Goal: Download file/media

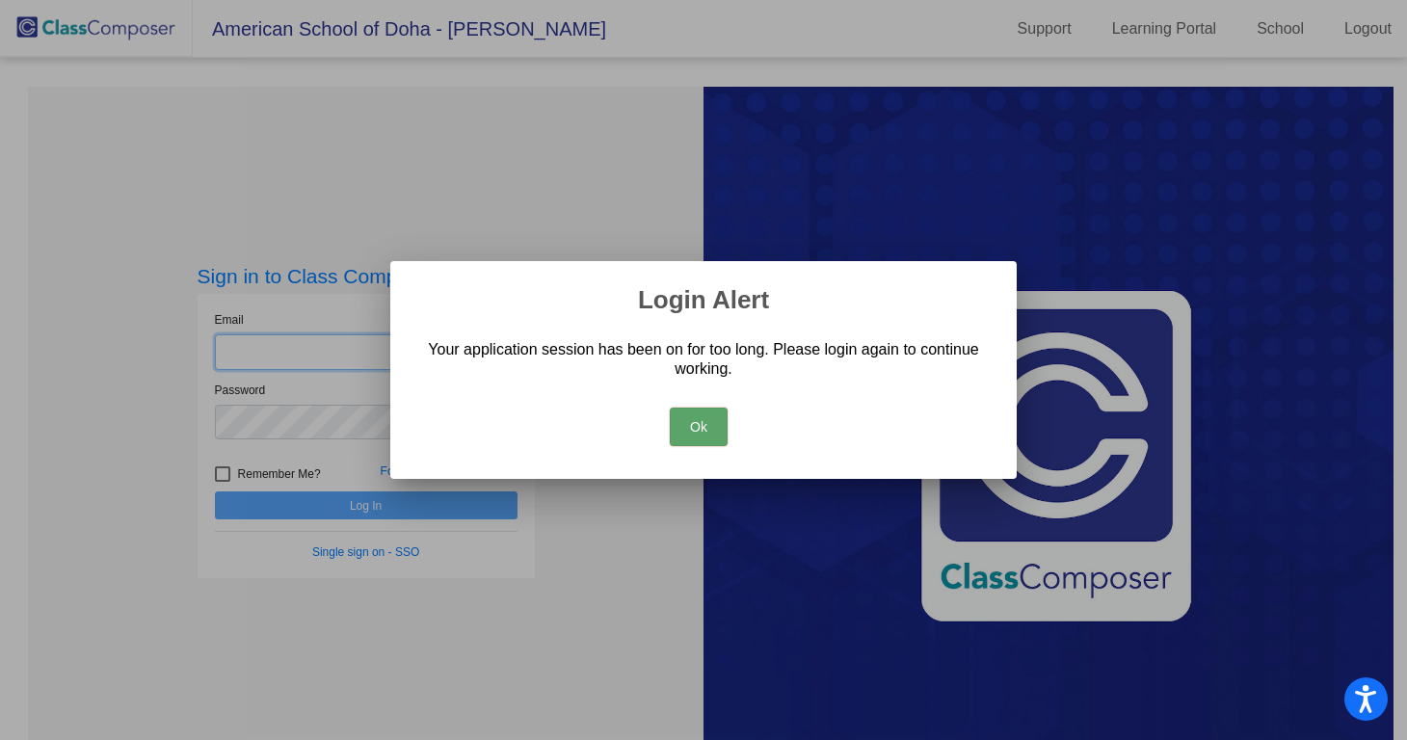
type input "[PERSON_NAME][EMAIL_ADDRESS][PERSON_NAME][DOMAIN_NAME]"
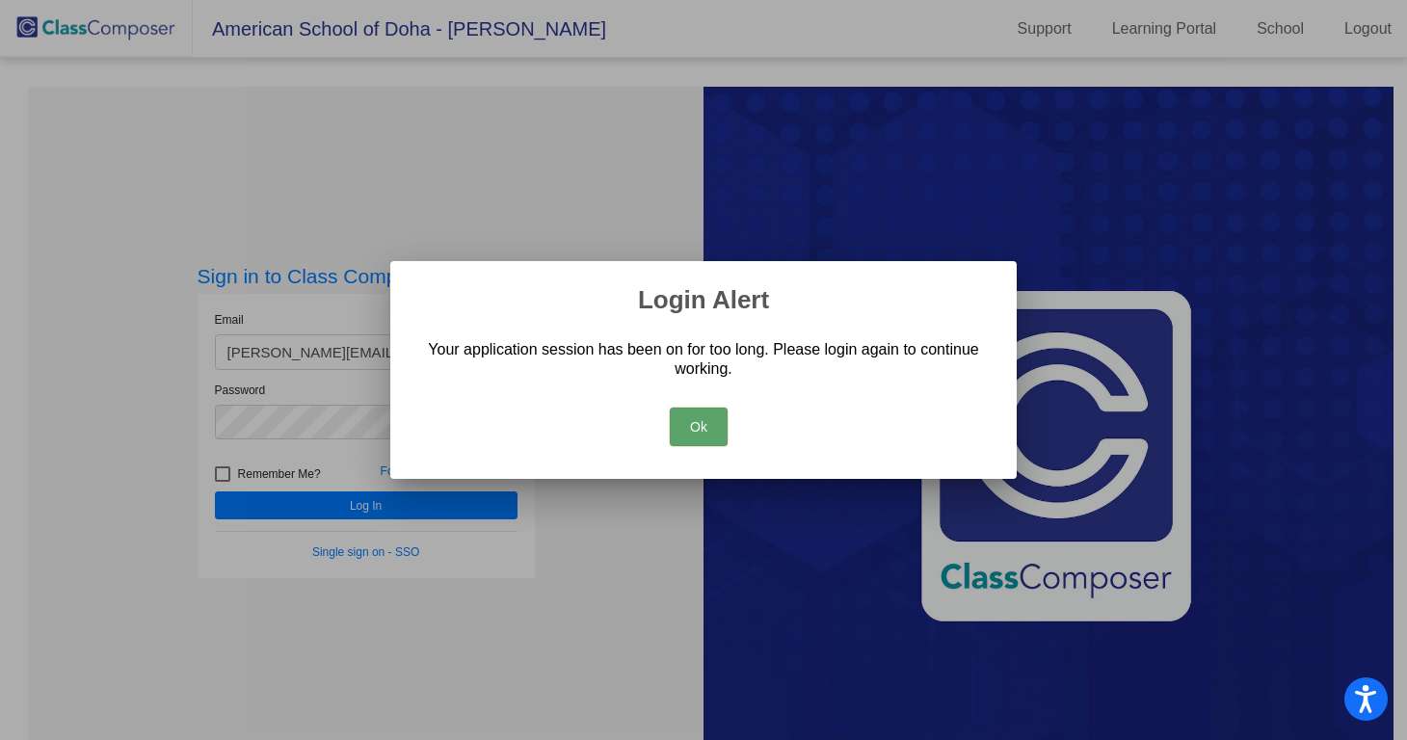
click at [708, 429] on button "Ok" at bounding box center [699, 427] width 58 height 39
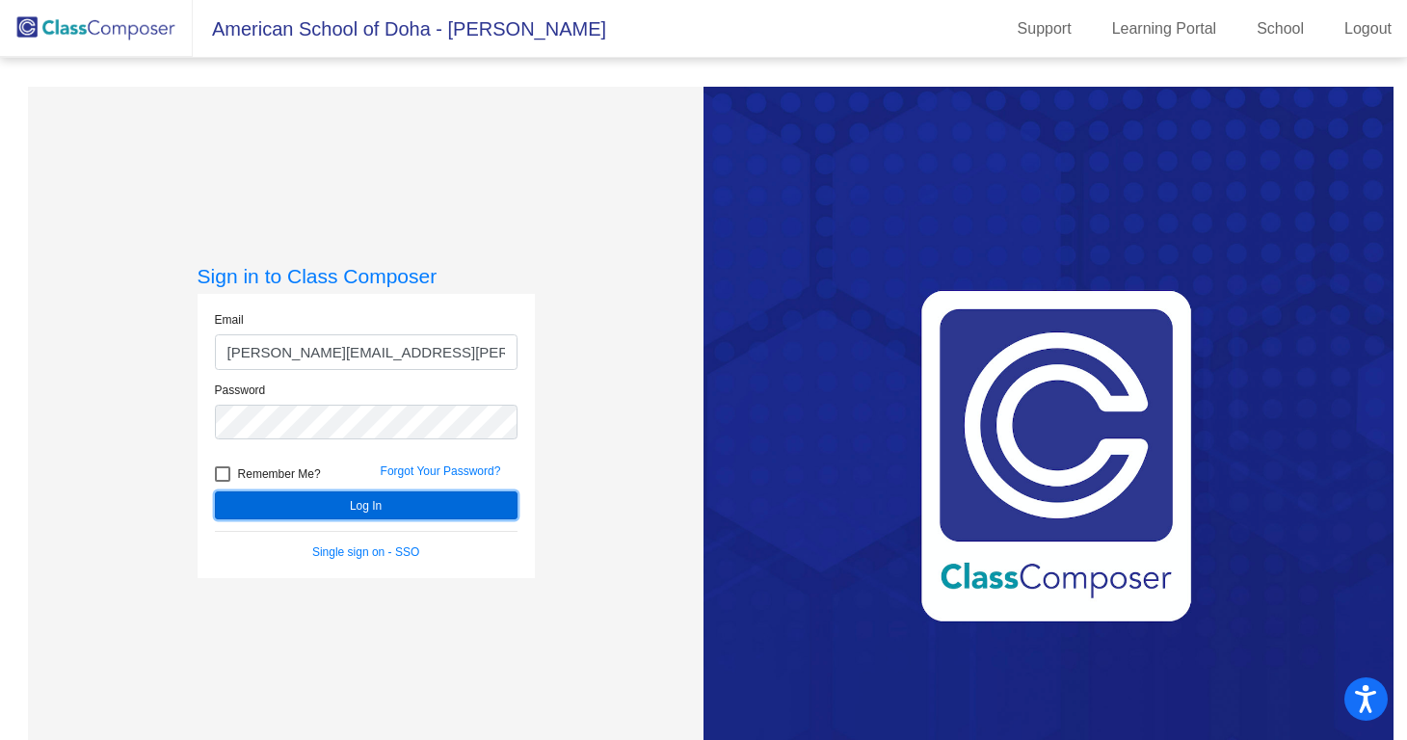
click at [435, 495] on button "Log In" at bounding box center [366, 505] width 303 height 28
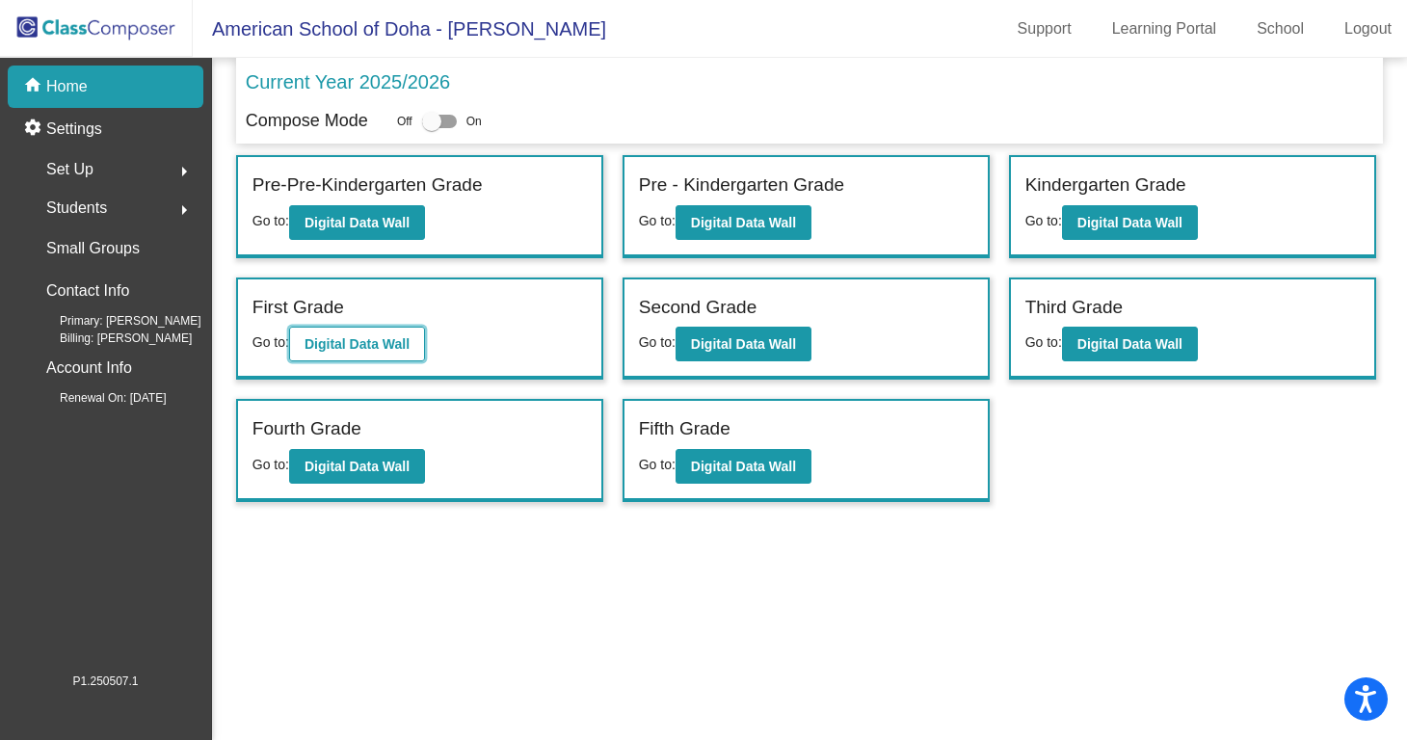
click at [392, 354] on button "Digital Data Wall" at bounding box center [357, 344] width 136 height 35
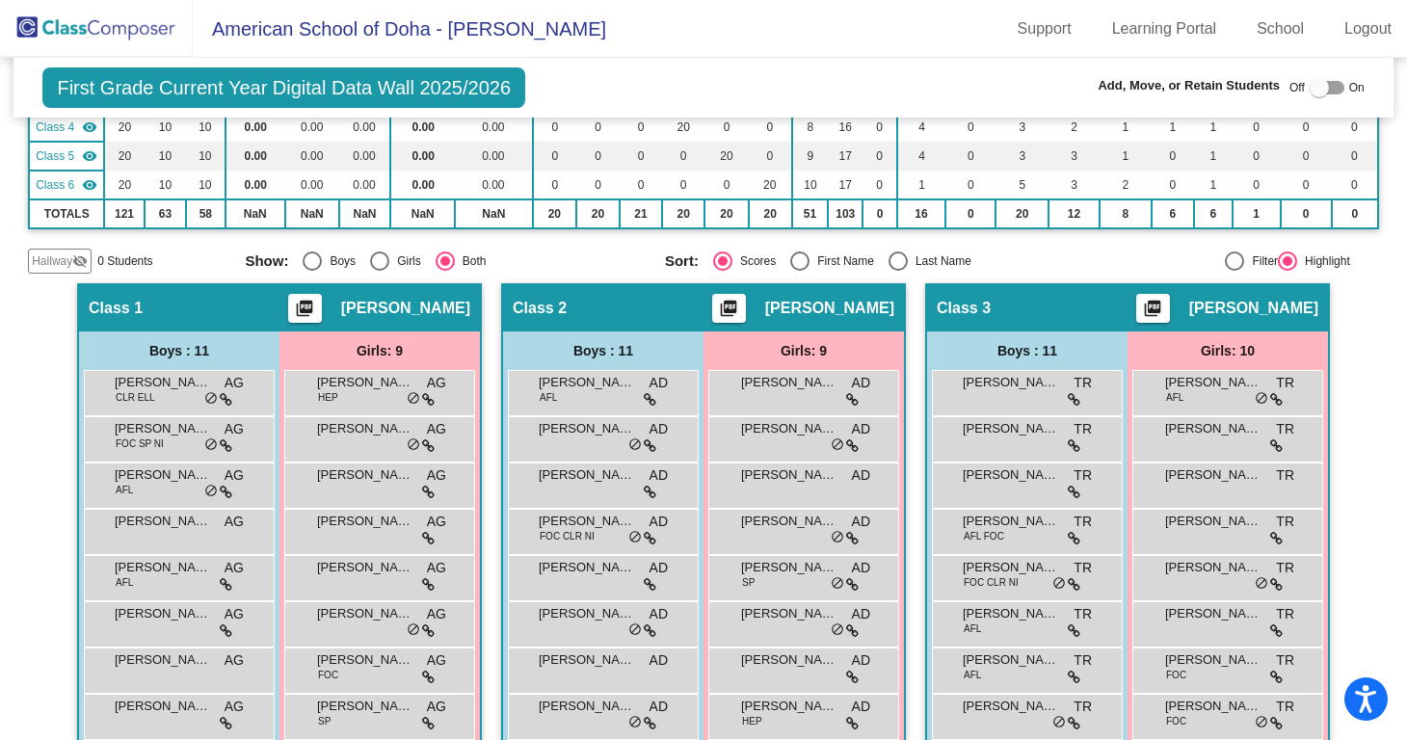
scroll to position [270, 0]
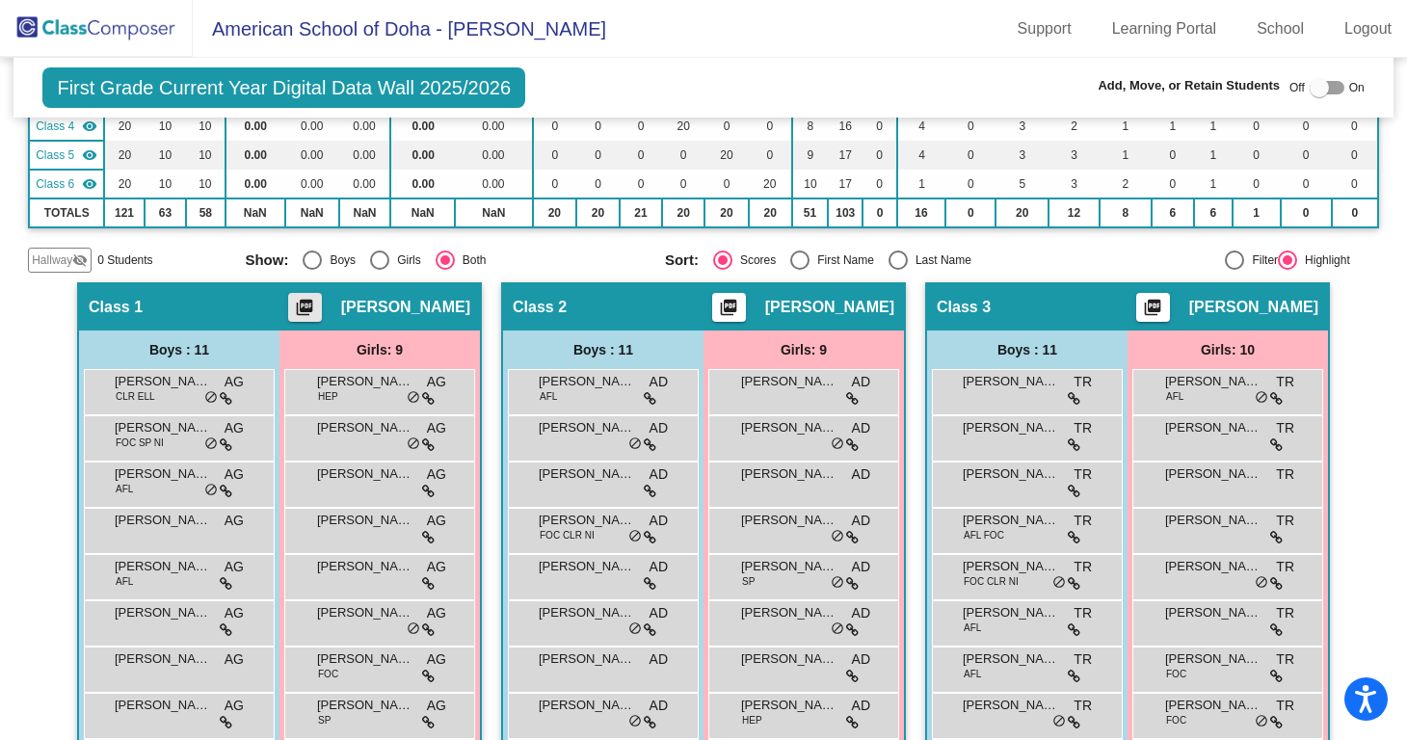
click at [316, 314] on mat-icon "picture_as_pdf" at bounding box center [304, 311] width 23 height 27
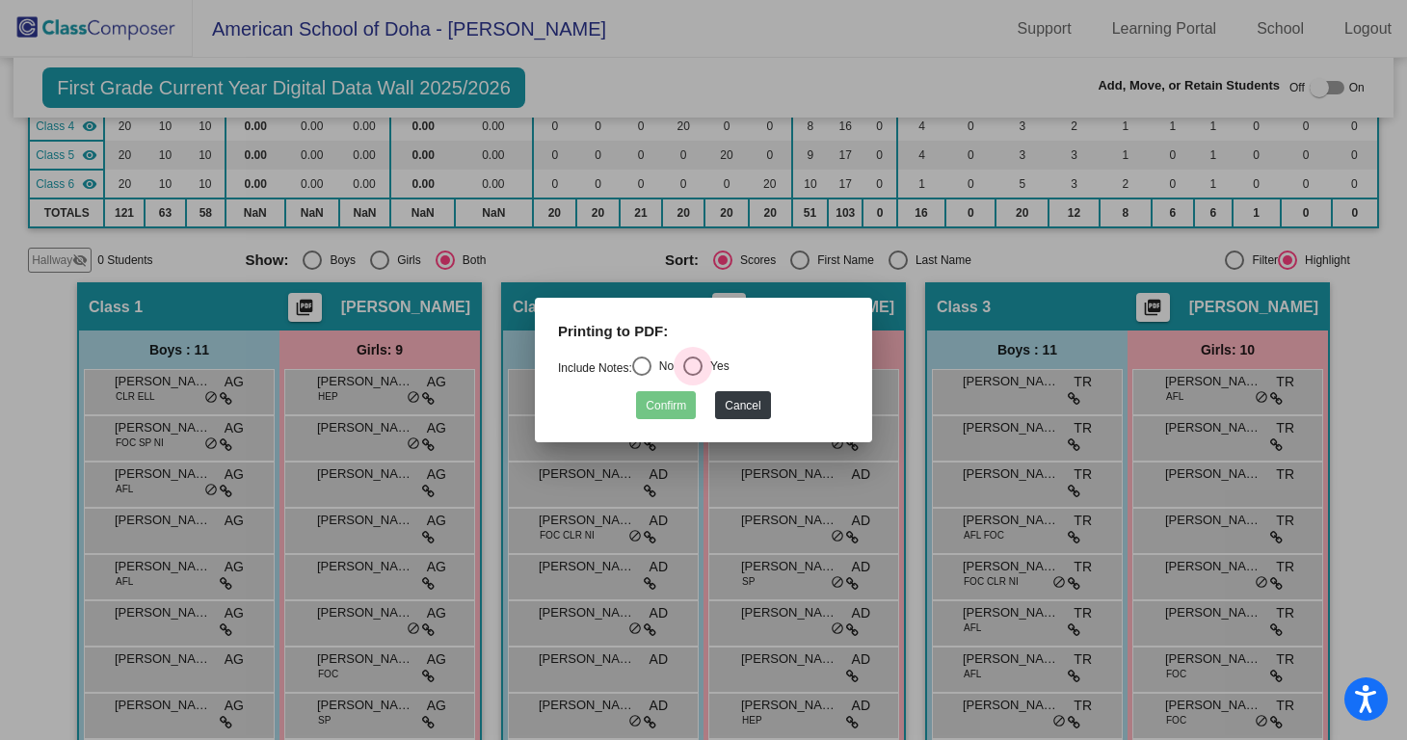
click at [702, 364] on div "Select an option" at bounding box center [692, 366] width 19 height 19
click at [693, 376] on input "Yes" at bounding box center [692, 376] width 1 height 1
radio input "true"
click at [665, 410] on button "Confirm" at bounding box center [666, 405] width 60 height 28
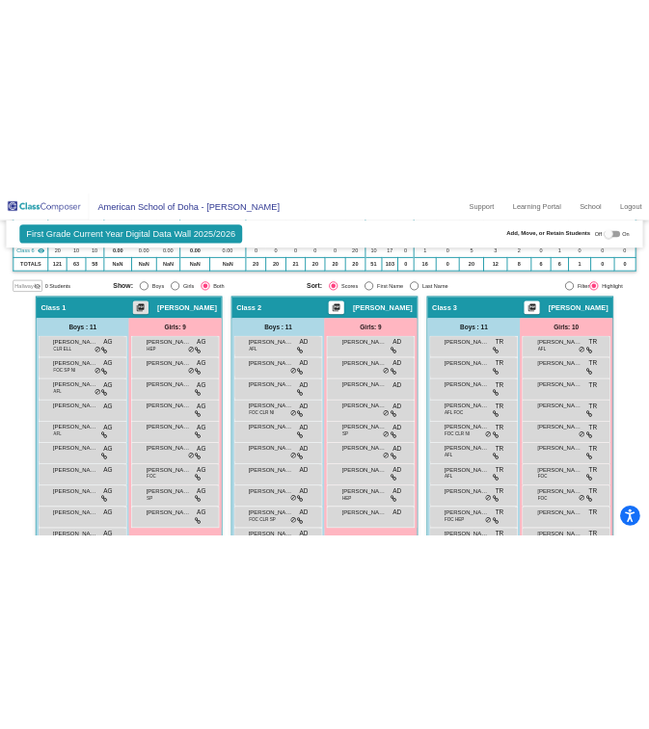
scroll to position [329, 0]
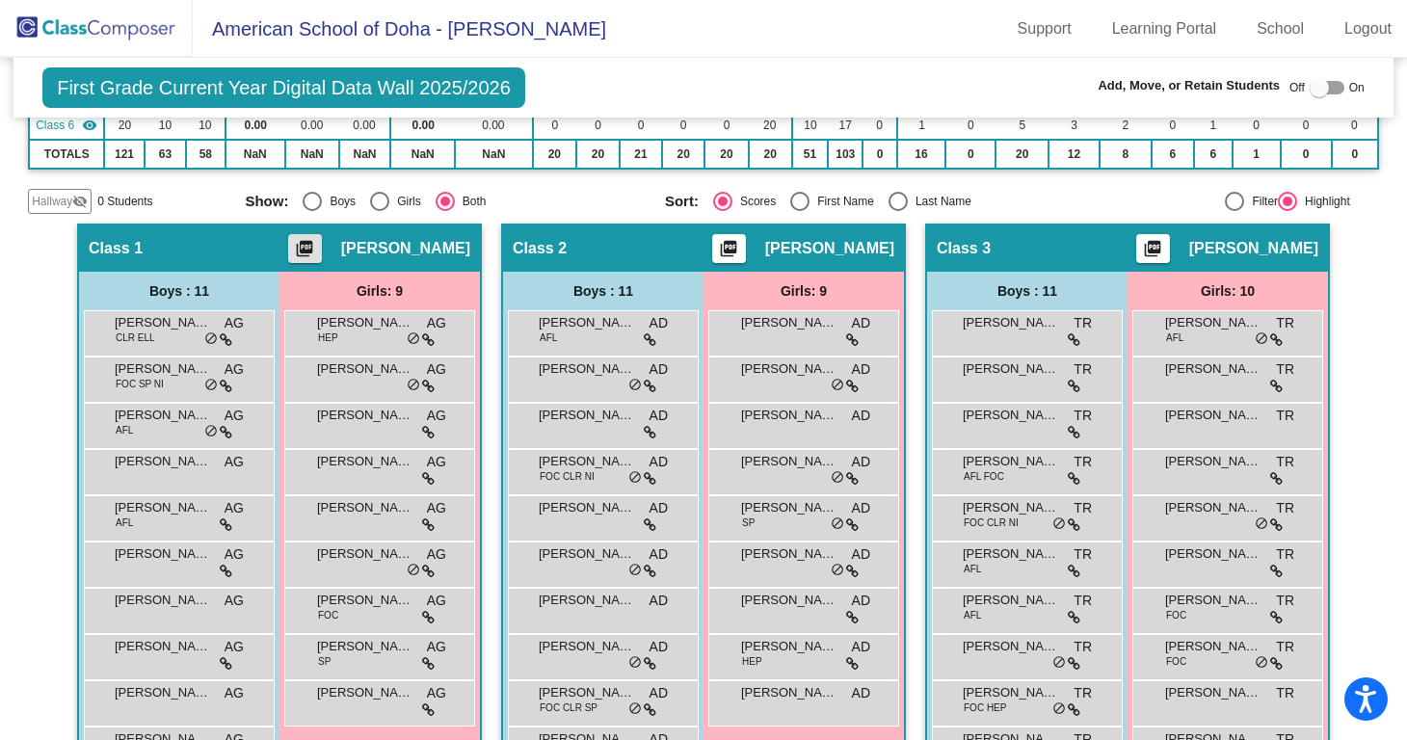
click at [316, 250] on mat-icon "picture_as_pdf" at bounding box center [304, 252] width 23 height 27
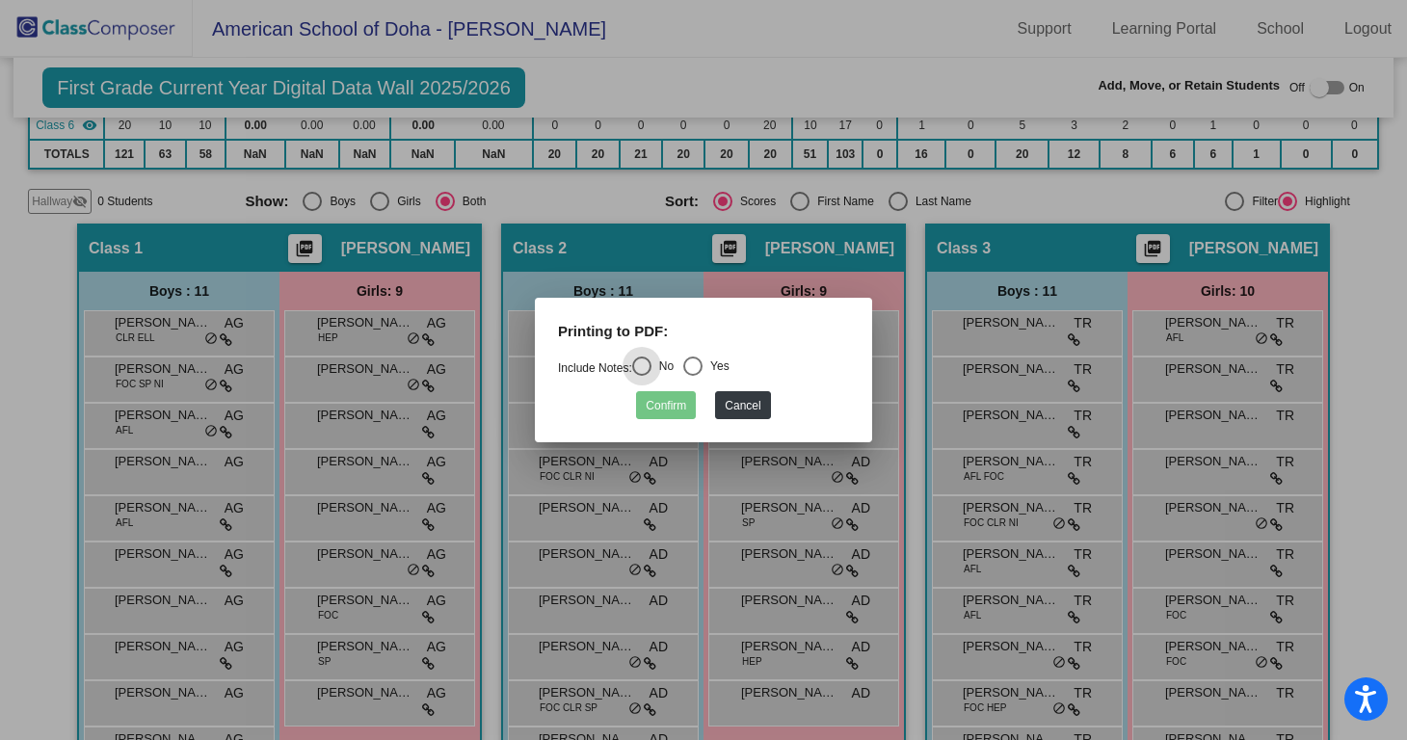
click at [703, 371] on div "Select an option" at bounding box center [692, 366] width 19 height 19
click at [693, 376] on input "Yes" at bounding box center [692, 376] width 1 height 1
radio input "true"
click at [650, 359] on div "Select an option" at bounding box center [641, 366] width 19 height 19
click at [642, 376] on input "No" at bounding box center [641, 376] width 1 height 1
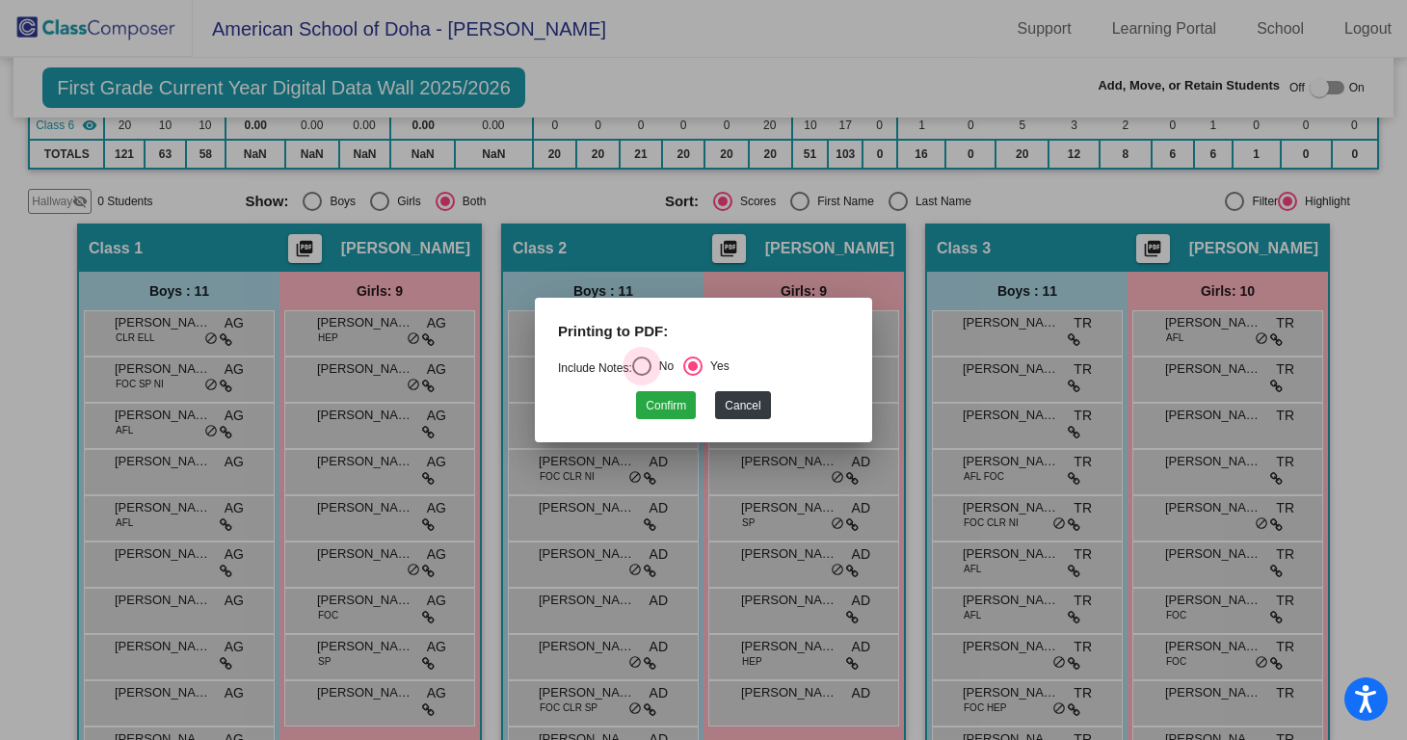
radio input "true"
click at [703, 361] on div "Select an option" at bounding box center [692, 366] width 19 height 19
click at [693, 376] on input "Yes" at bounding box center [692, 376] width 1 height 1
radio input "true"
click at [745, 407] on button "Cancel" at bounding box center [742, 405] width 55 height 28
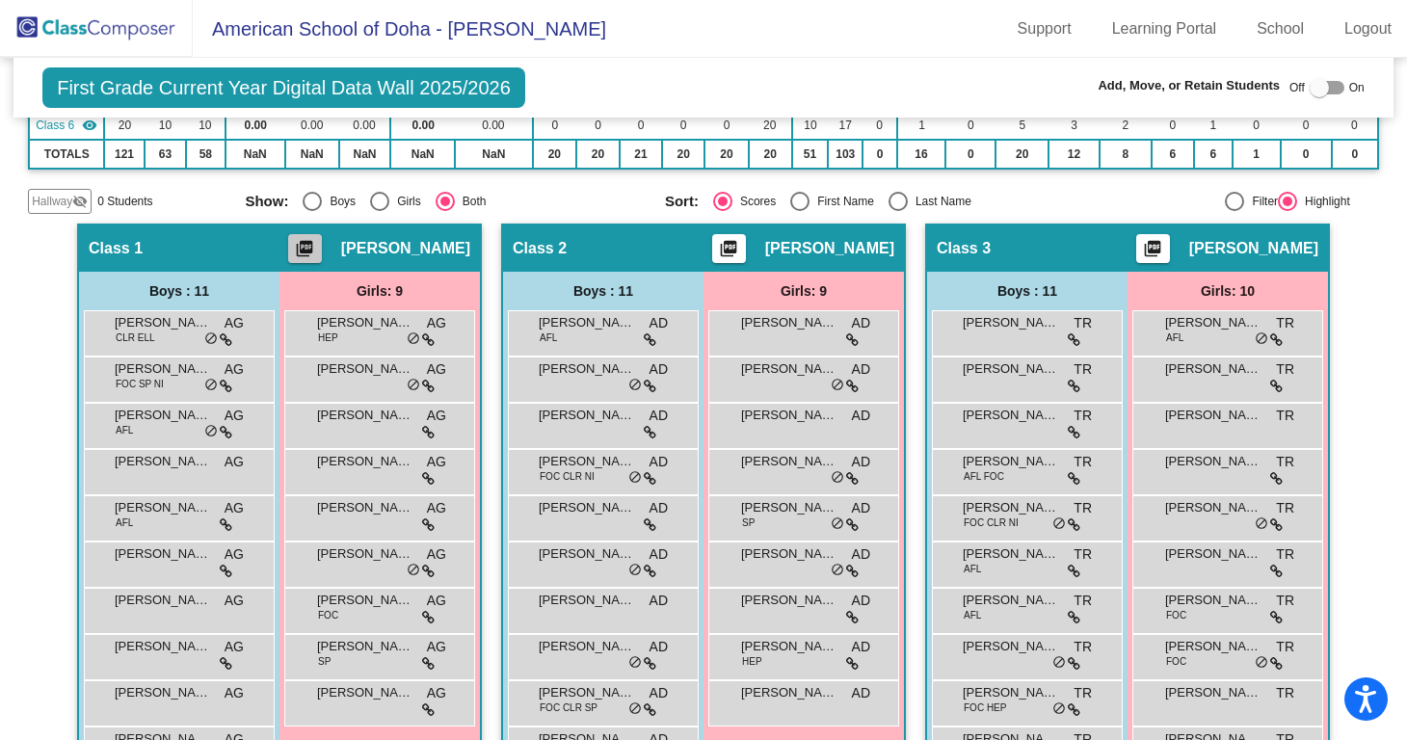
click at [314, 261] on mat-icon "picture_as_pdf" at bounding box center [304, 252] width 23 height 27
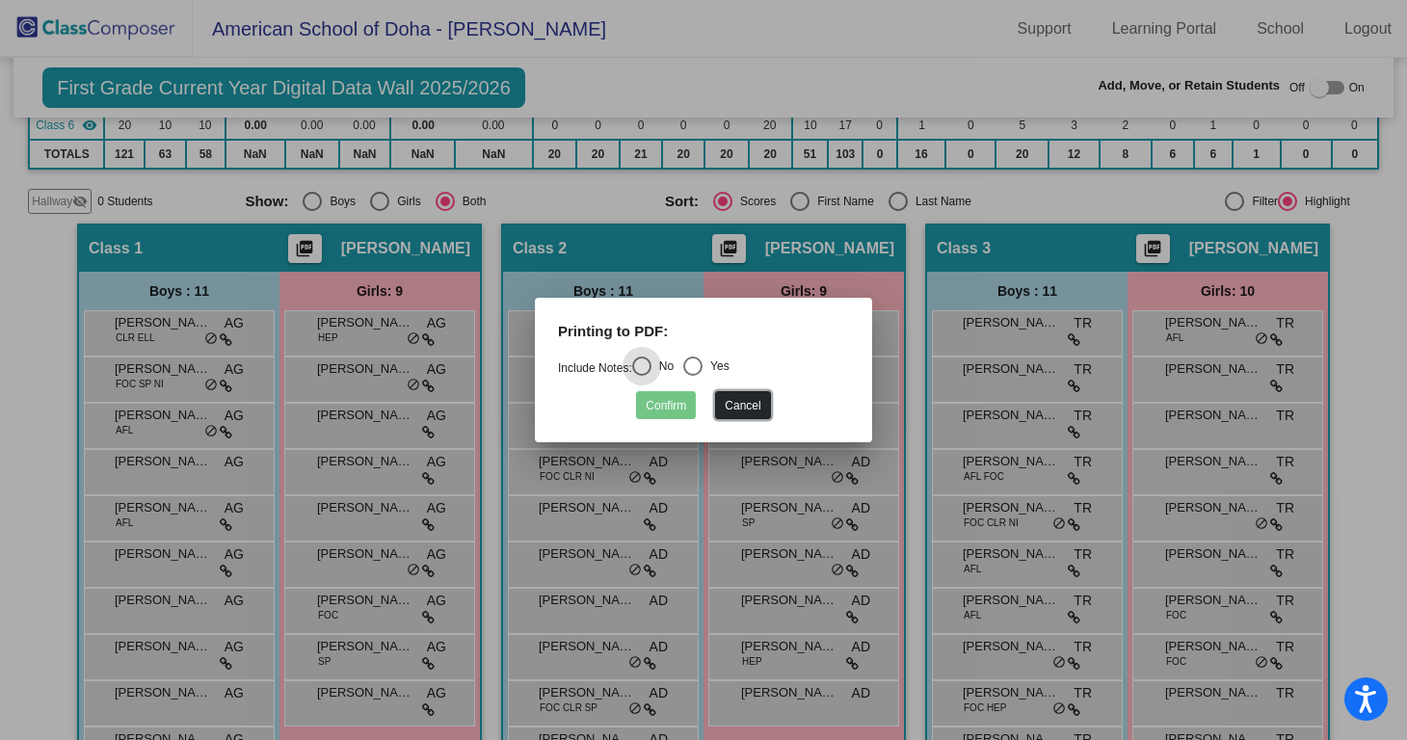
click at [744, 408] on button "Cancel" at bounding box center [742, 405] width 55 height 28
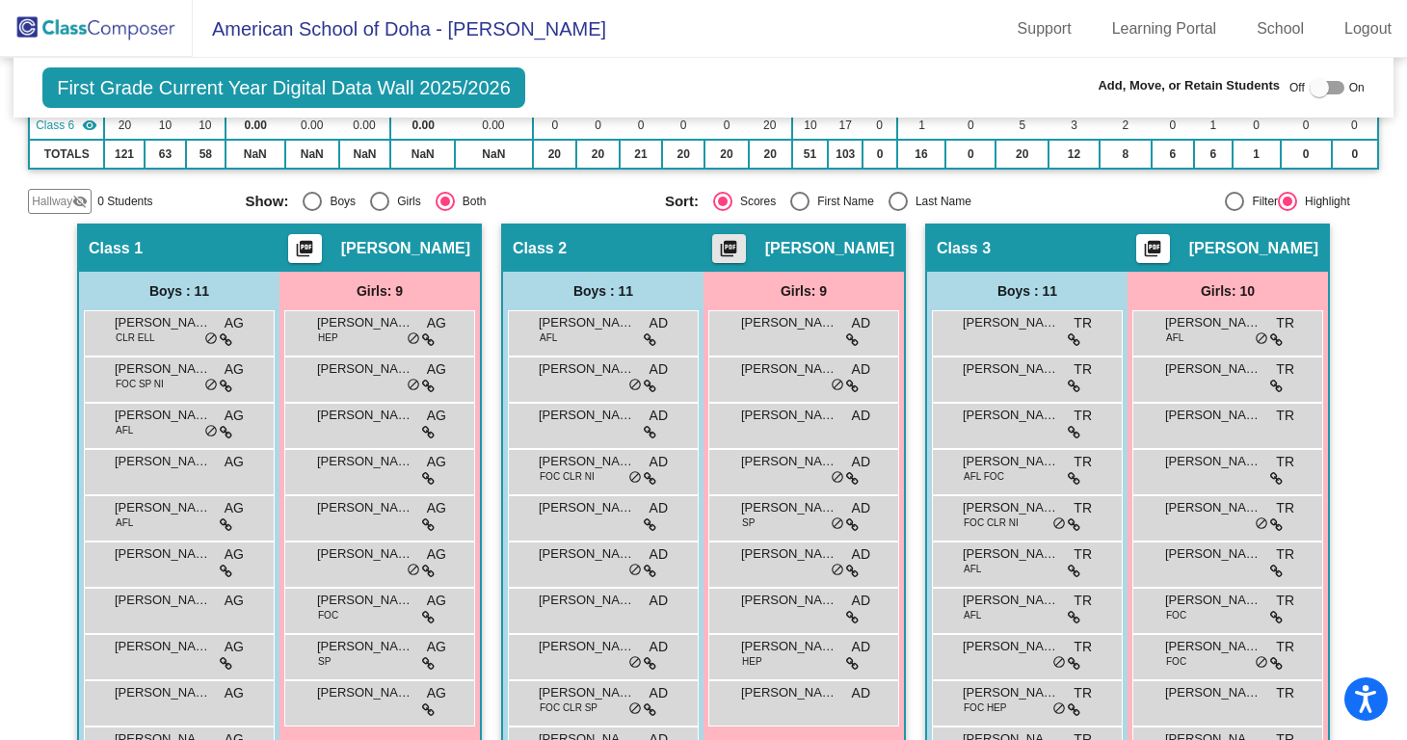
click at [740, 246] on mat-icon "picture_as_pdf" at bounding box center [728, 252] width 23 height 27
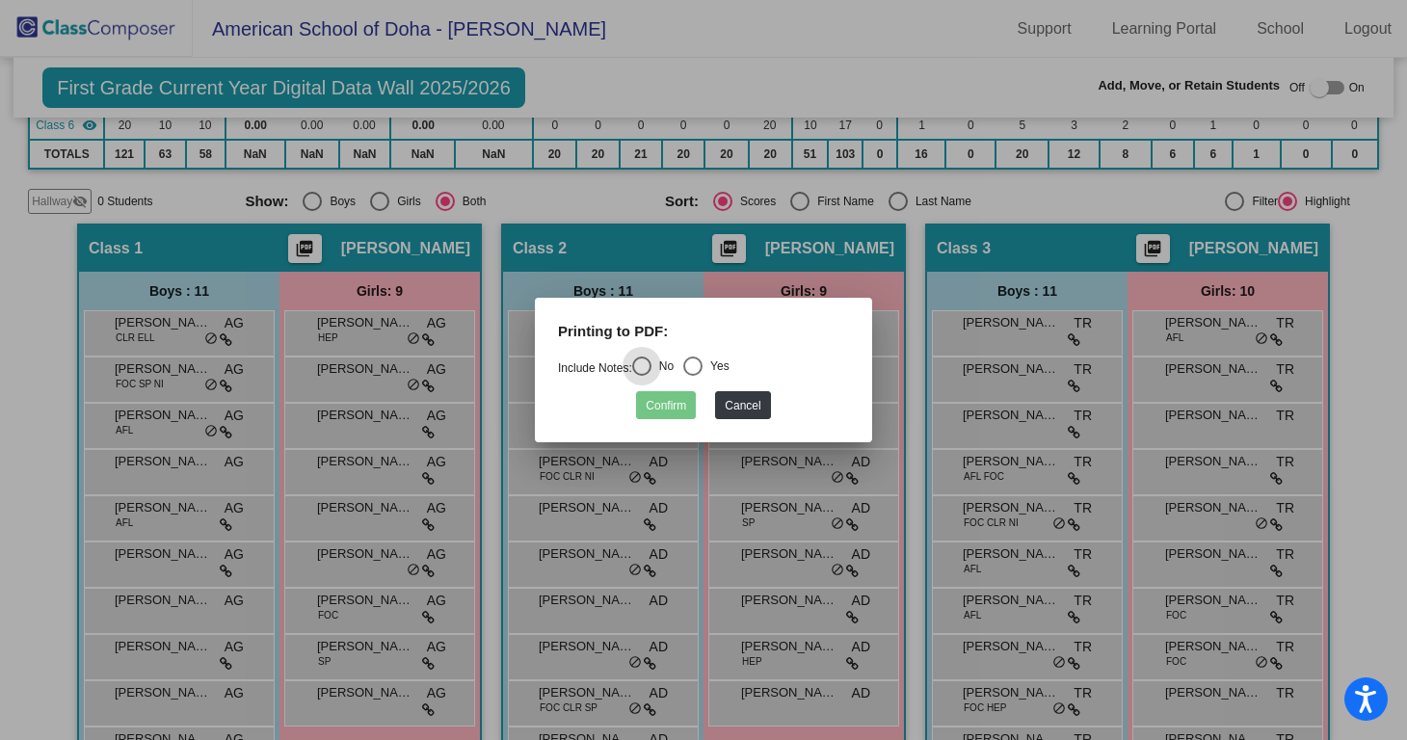
click at [703, 365] on div "Select an option" at bounding box center [692, 366] width 19 height 19
click at [693, 376] on input "Yes" at bounding box center [692, 376] width 1 height 1
radio input "true"
click at [661, 401] on button "Confirm" at bounding box center [666, 405] width 60 height 28
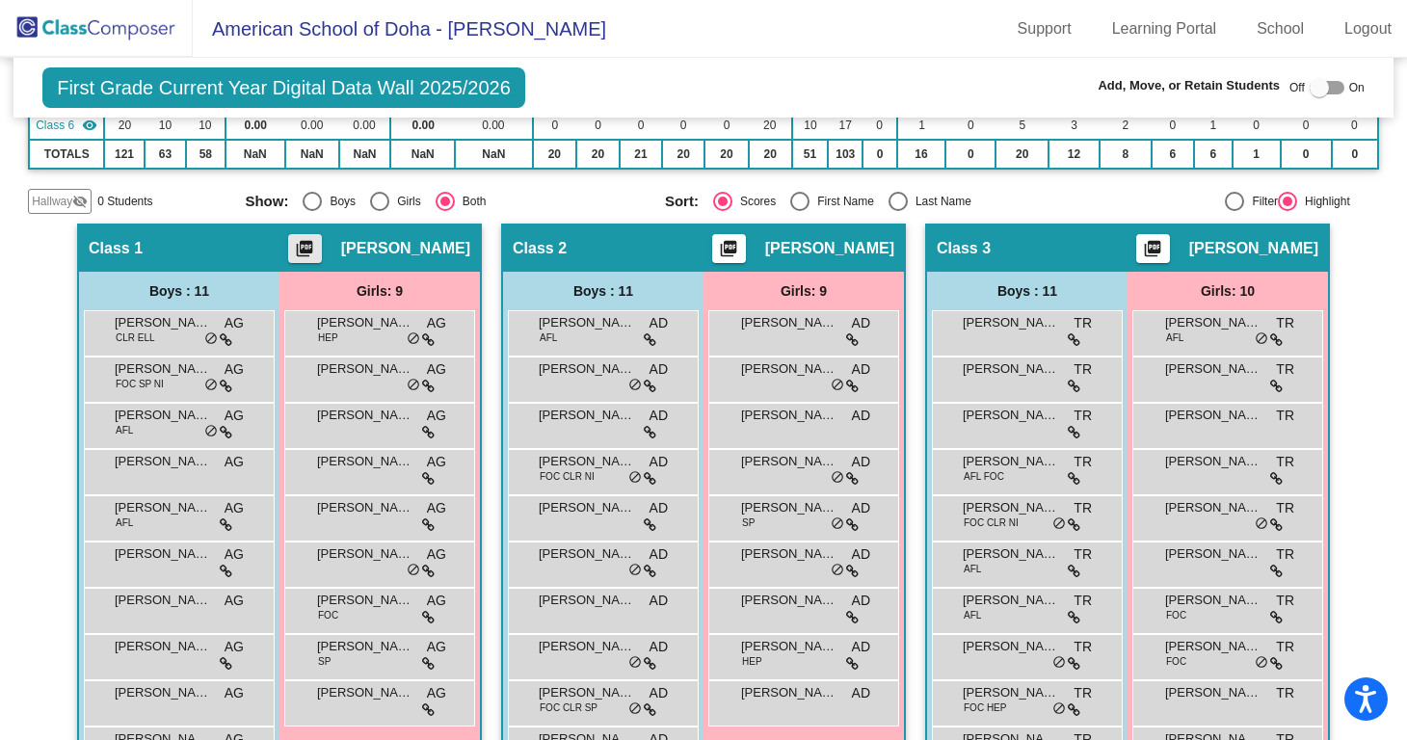
click at [308, 247] on button "picture_as_pdf" at bounding box center [305, 248] width 34 height 29
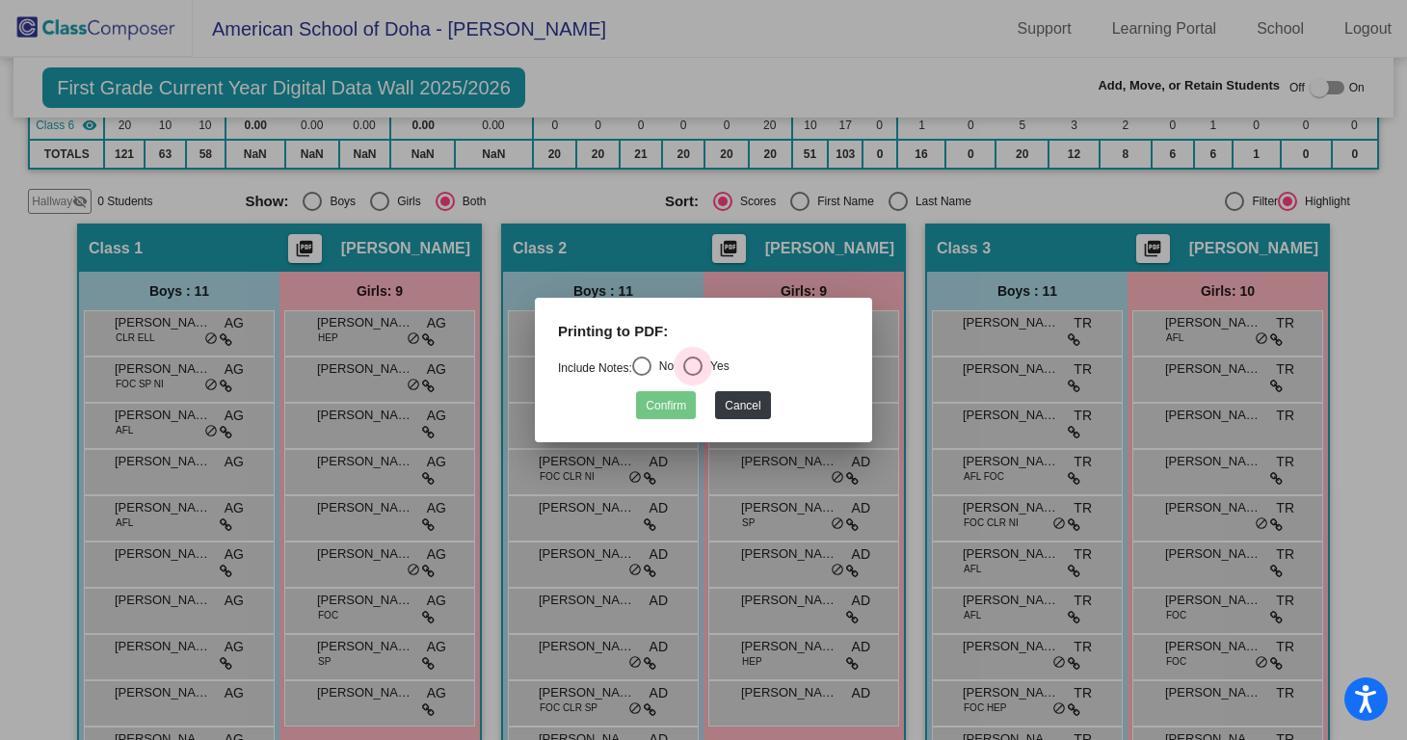
click at [703, 367] on div "Select an option" at bounding box center [692, 366] width 19 height 19
click at [693, 376] on input "Yes" at bounding box center [692, 376] width 1 height 1
radio input "true"
click at [670, 395] on button "Confirm" at bounding box center [666, 405] width 60 height 28
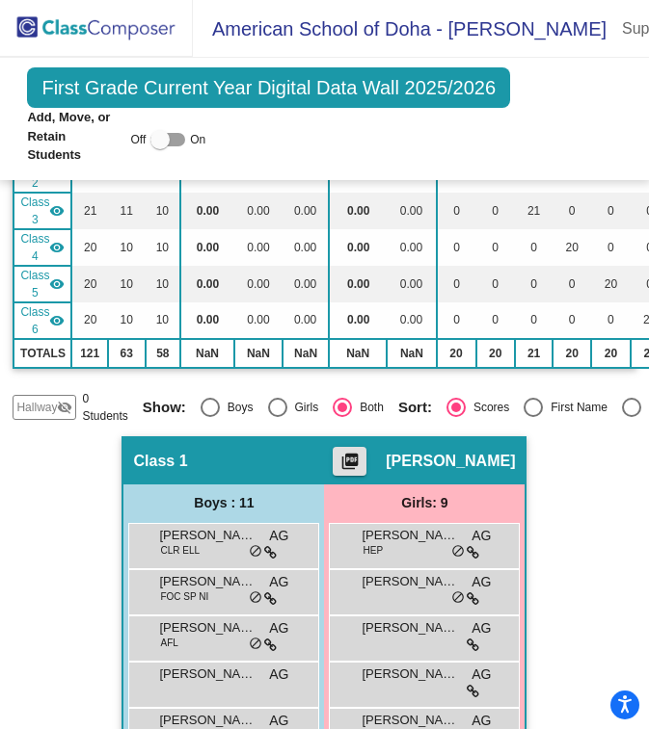
scroll to position [499, 0]
